Goal: Find specific page/section: Find specific page/section

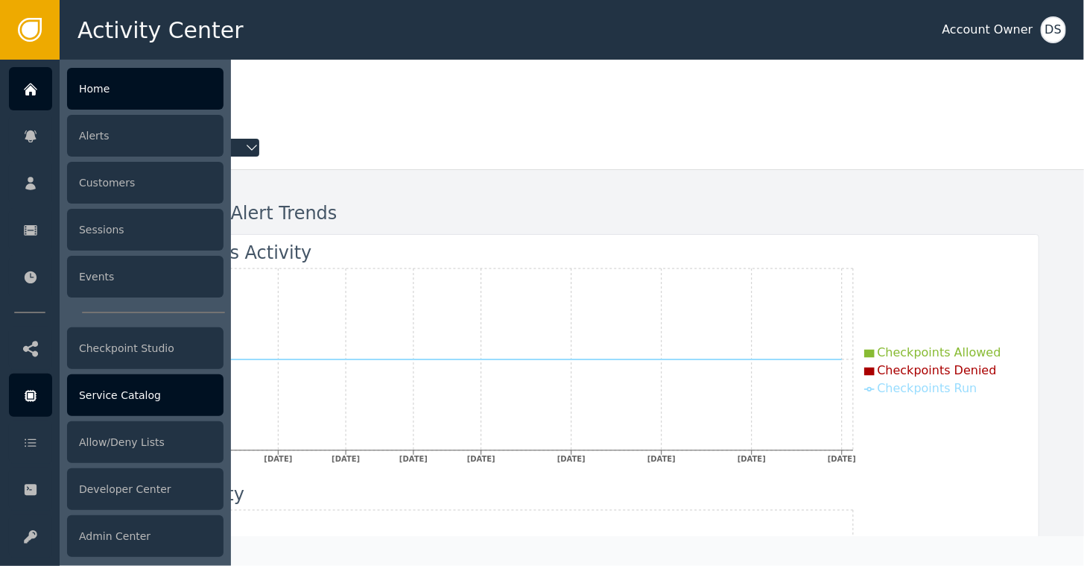
click at [29, 390] on icon at bounding box center [30, 395] width 15 height 16
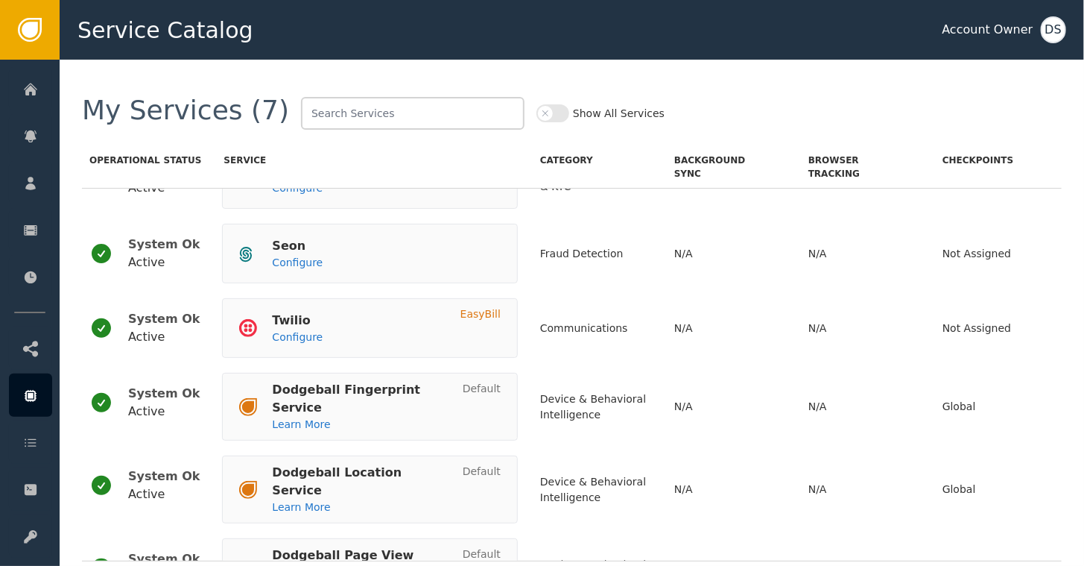
scroll to position [149, 0]
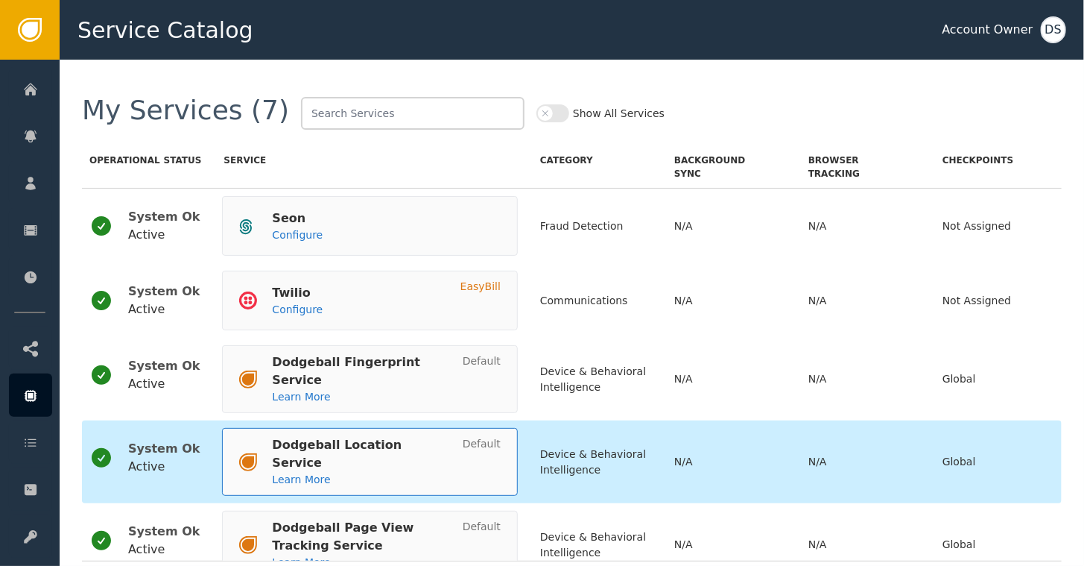
click at [372, 436] on div "Dodgeball Location Service" at bounding box center [359, 454] width 175 height 36
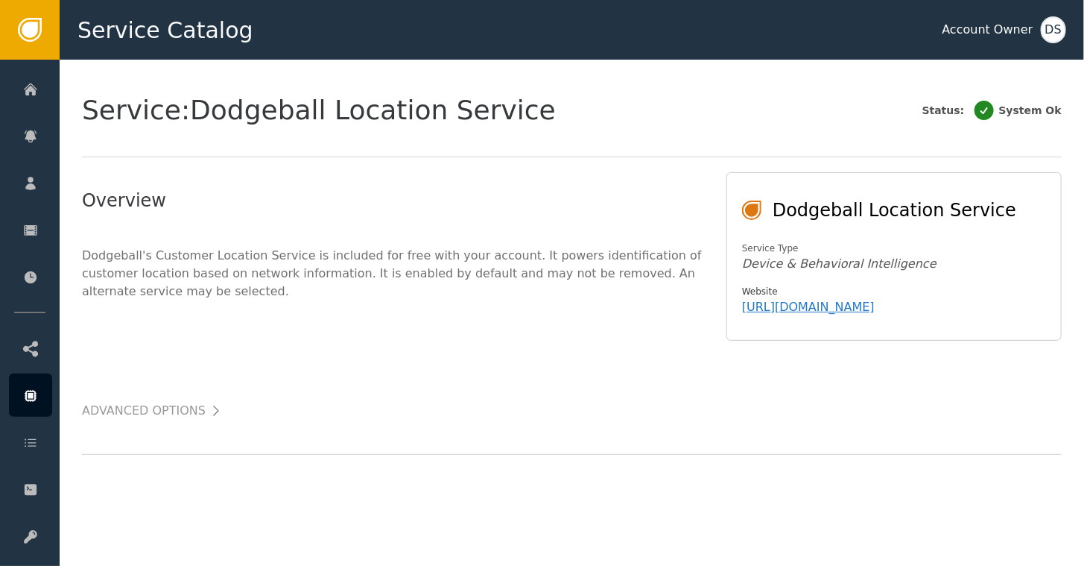
click at [1050, 27] on div "DS" at bounding box center [1053, 29] width 25 height 27
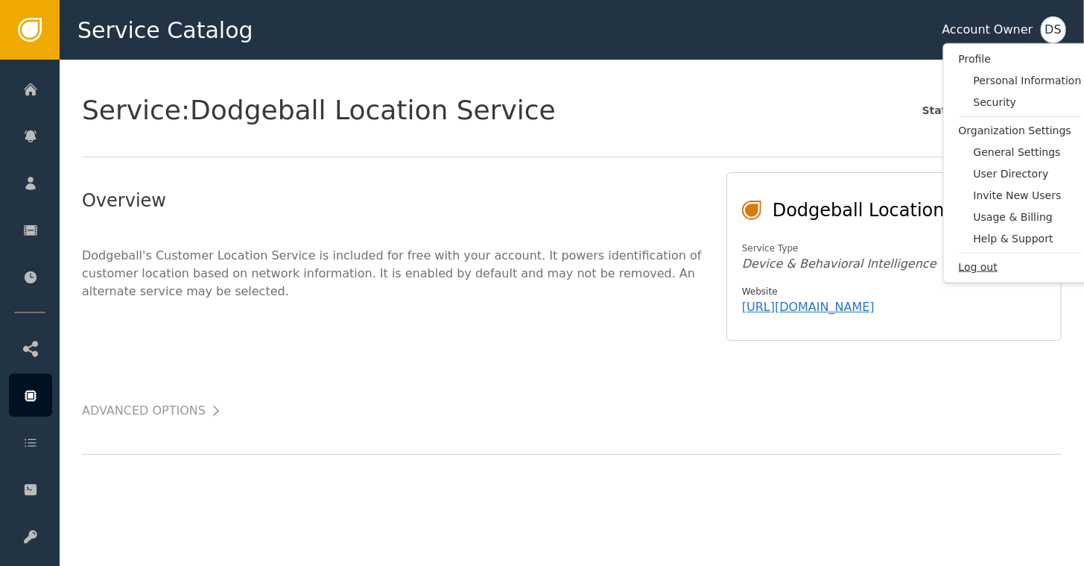
click at [987, 267] on span "Log out" at bounding box center [1020, 267] width 123 height 16
